Goal: Information Seeking & Learning: Learn about a topic

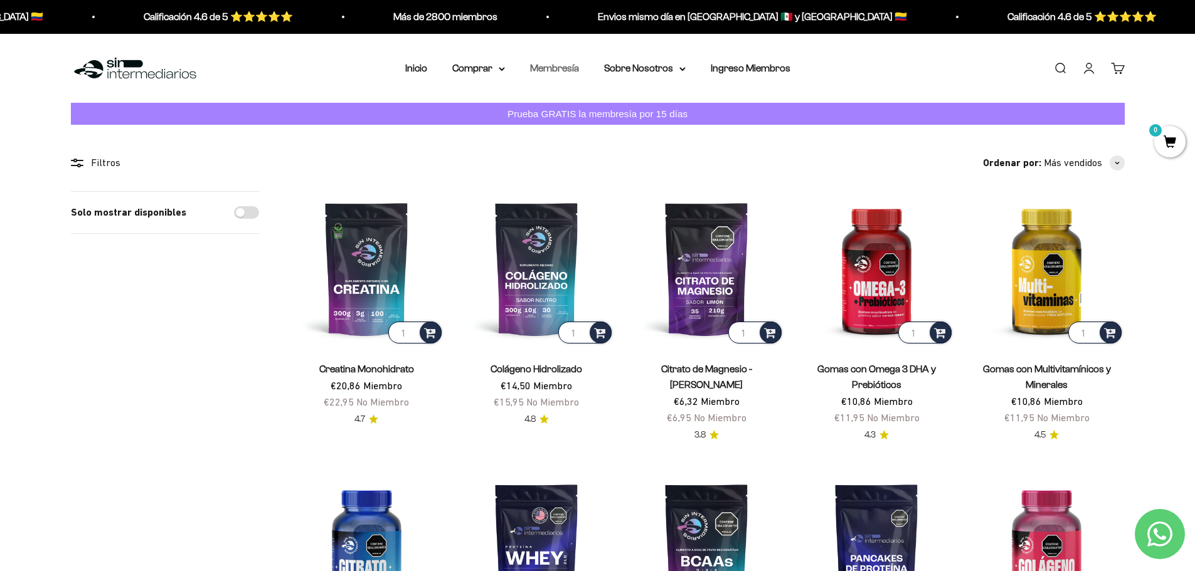
click at [551, 66] on link "Membresía" at bounding box center [554, 68] width 49 height 11
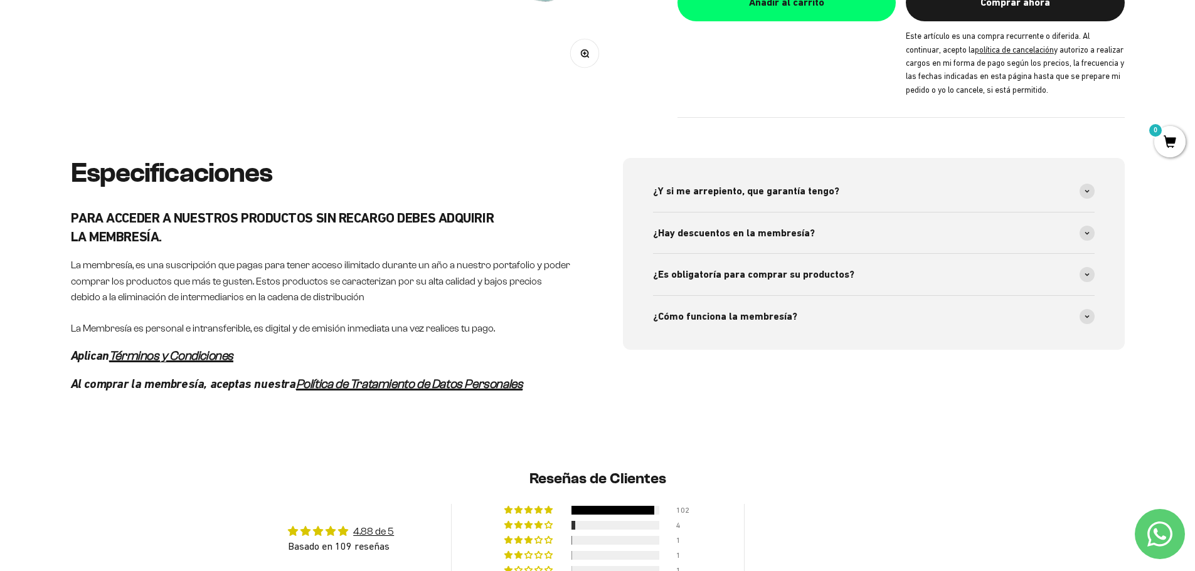
scroll to position [627, 0]
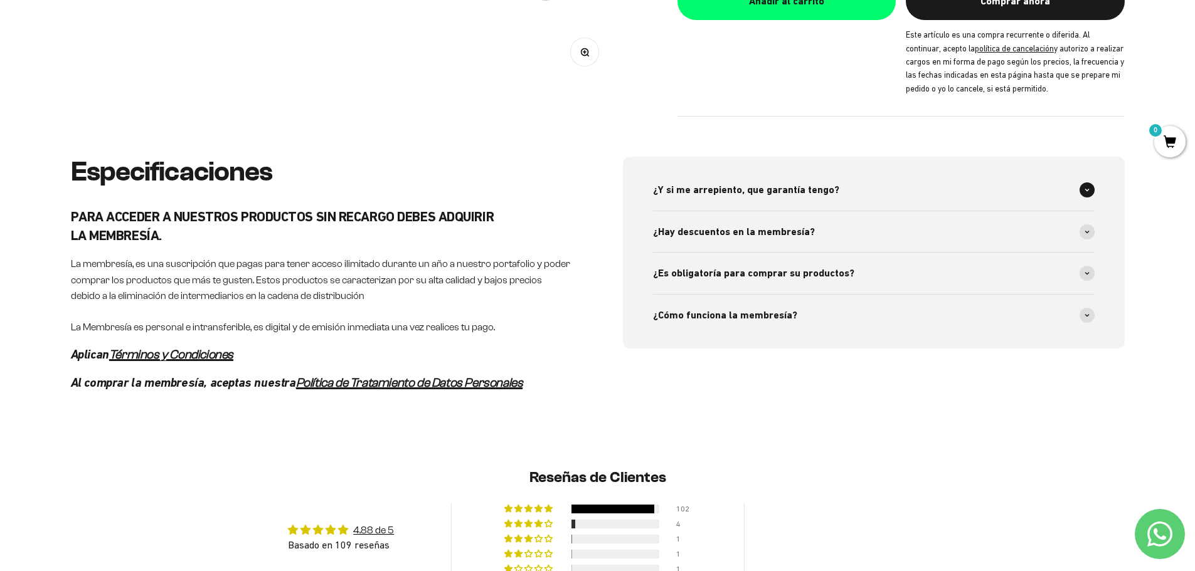
click at [875, 190] on div "¿Y si me arrepiento, que garantía tengo?" at bounding box center [874, 189] width 442 height 41
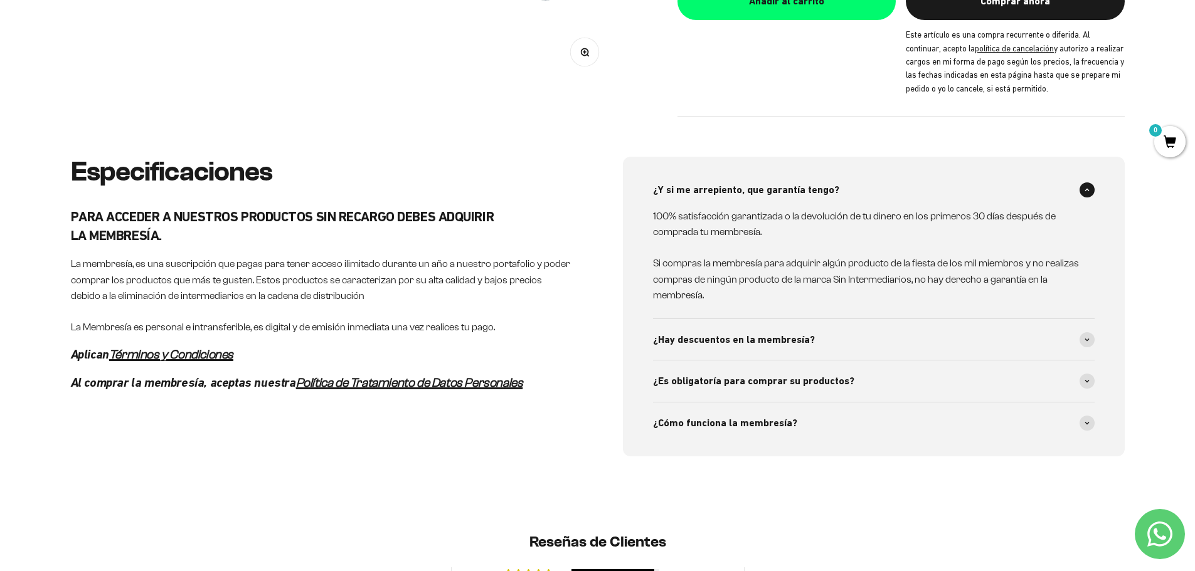
scroll to position [0, 0]
click at [875, 190] on div "¿Y si me arrepiento, que garantía tengo?" at bounding box center [874, 189] width 442 height 41
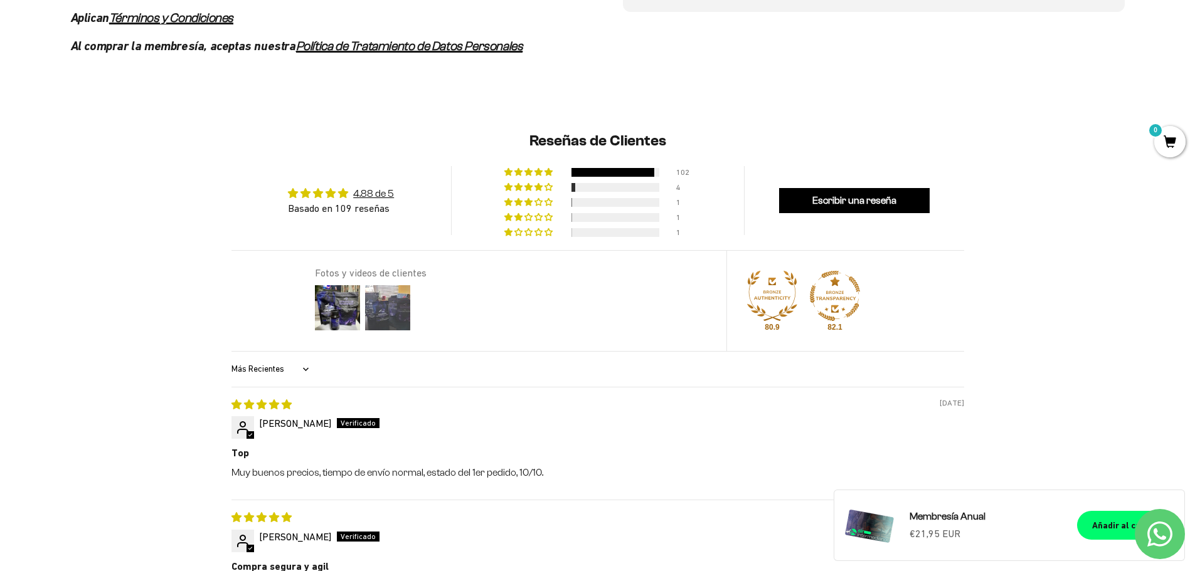
scroll to position [1066, 0]
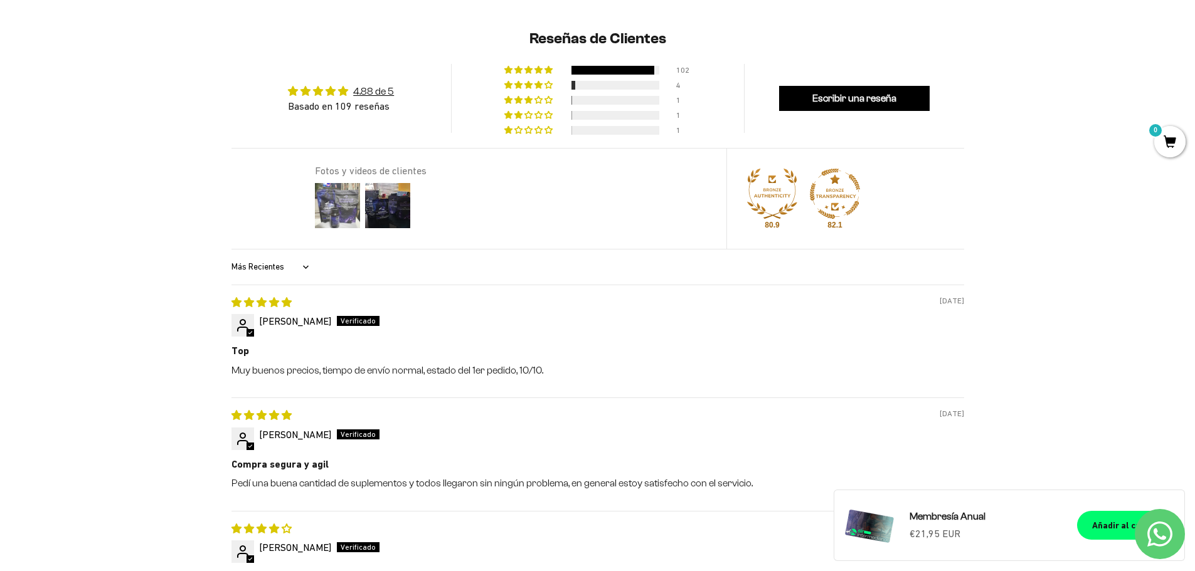
click at [344, 211] on img at bounding box center [337, 206] width 50 height 50
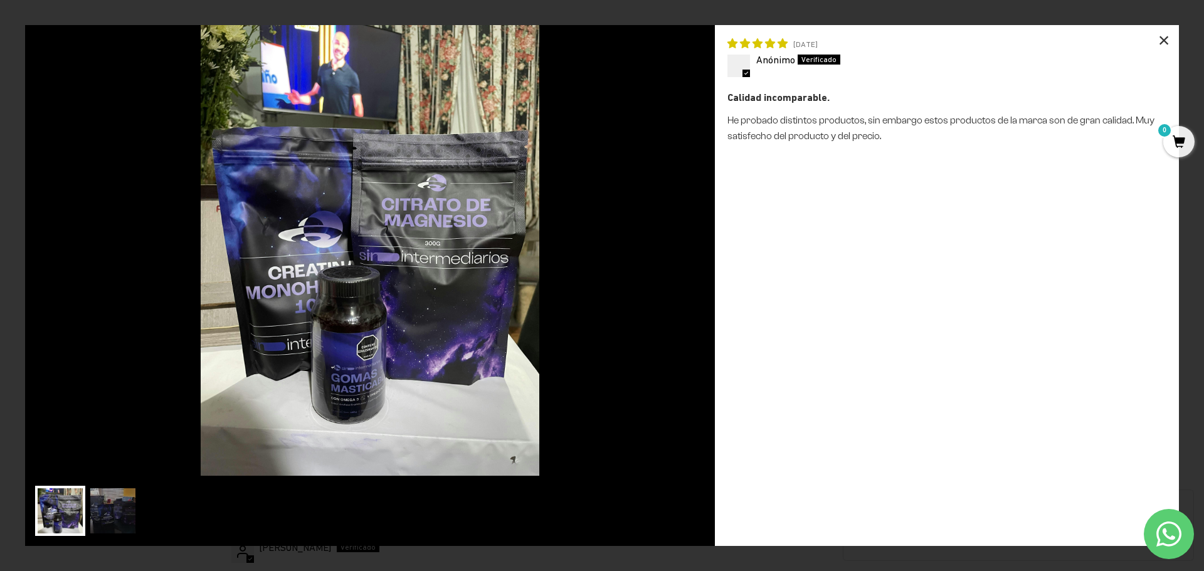
click at [1158, 37] on div "×" at bounding box center [1164, 40] width 30 height 30
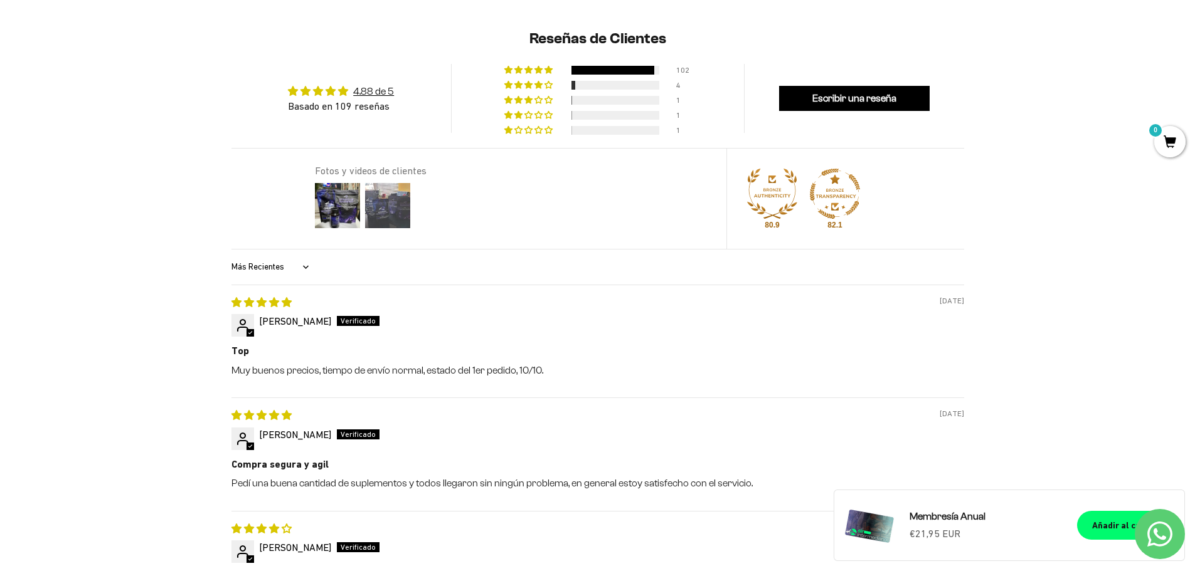
click at [393, 216] on img at bounding box center [388, 206] width 50 height 50
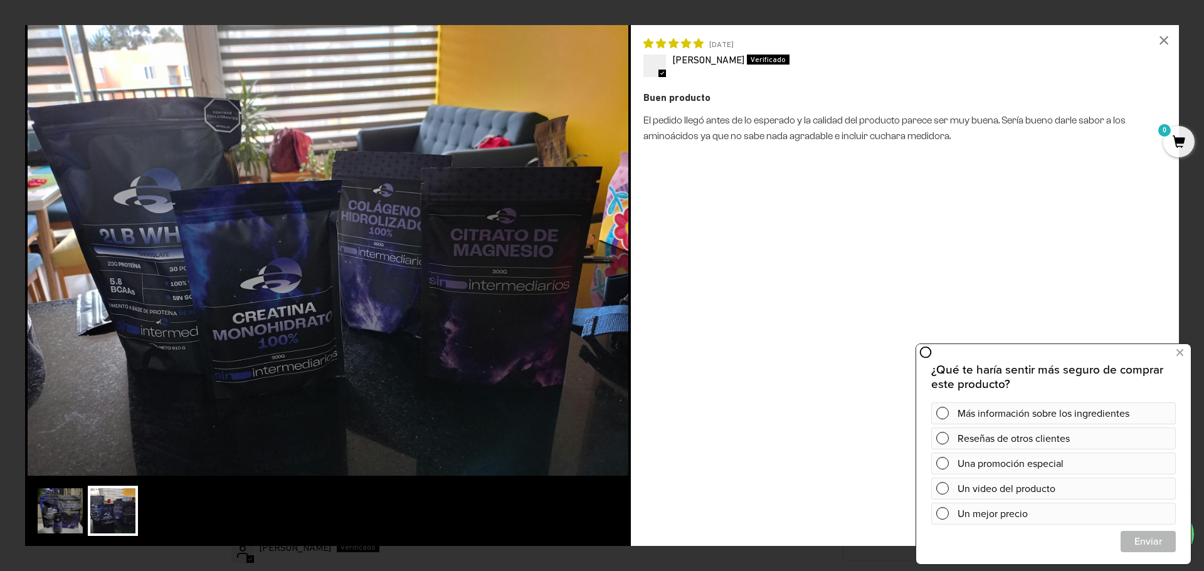
click at [1189, 97] on div "× [DATE] [PERSON_NAME] Buen producto El pedido llegó antes de lo esperado y la …" at bounding box center [602, 285] width 1204 height 571
